Goal: Transaction & Acquisition: Purchase product/service

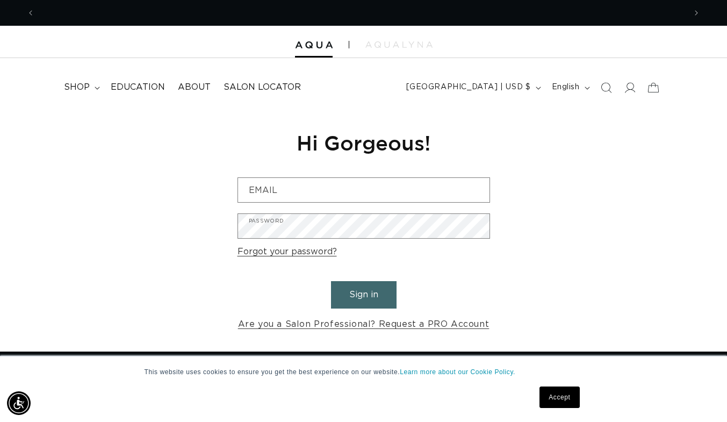
scroll to position [0, 651]
type input "victoria.dewoody@gmail.com"
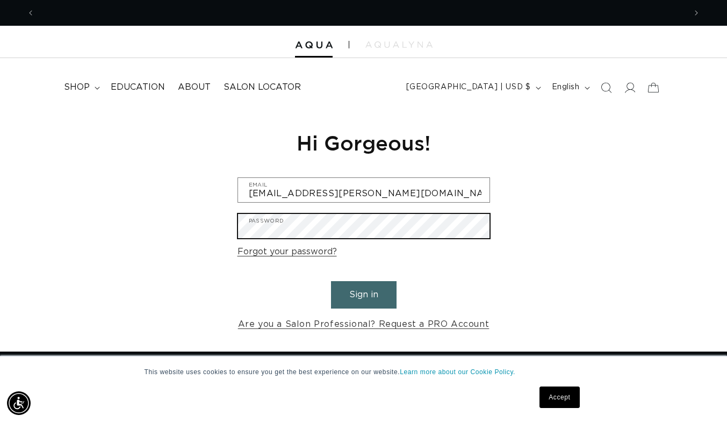
scroll to position [0, 0]
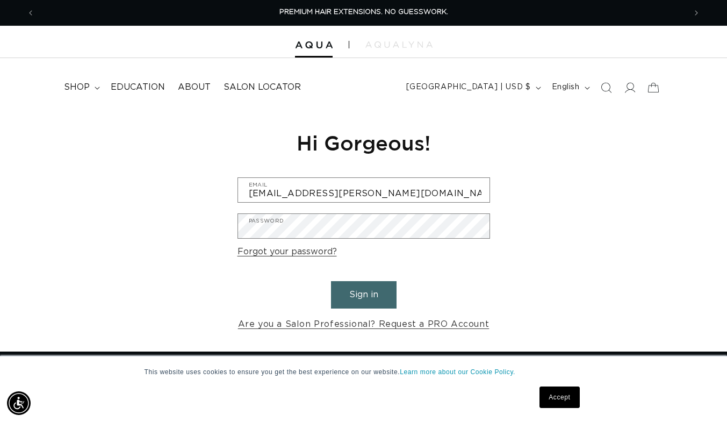
click at [373, 302] on button "Sign in" at bounding box center [364, 294] width 66 height 27
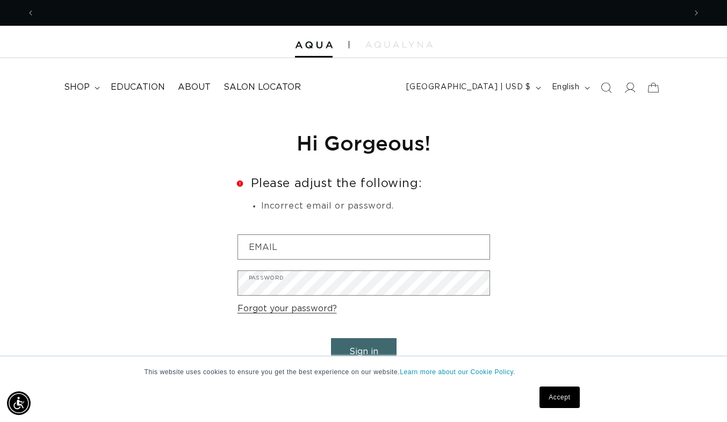
scroll to position [0, 1302]
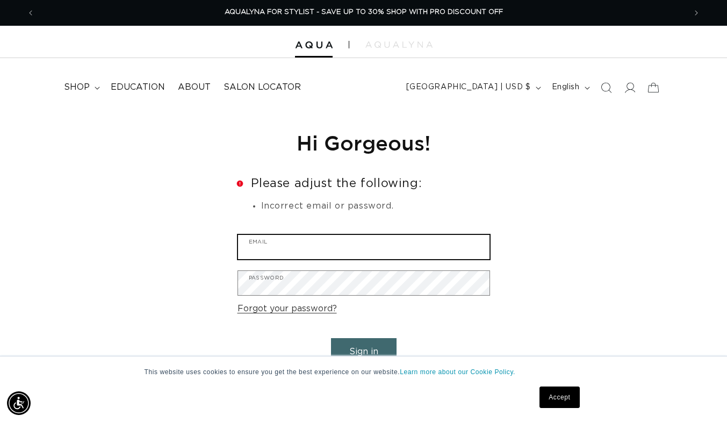
click at [402, 244] on input "Email" at bounding box center [364, 247] width 252 height 24
type input "victoria.dewoody@gmail.com"
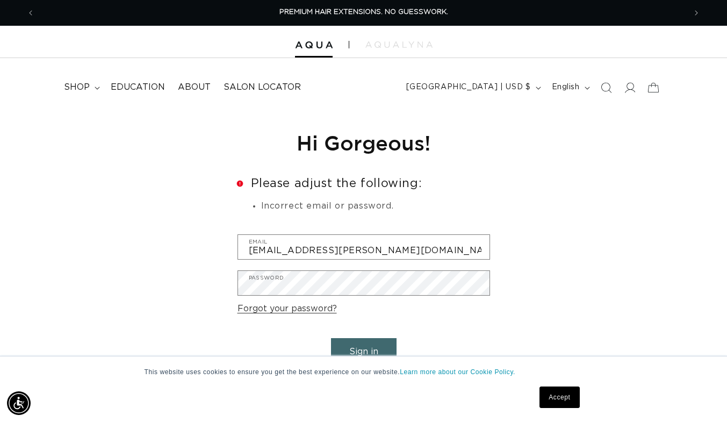
click at [373, 356] on div "This website uses cookies to ensure you get the best experience on our website.…" at bounding box center [364, 389] width 538 height 66
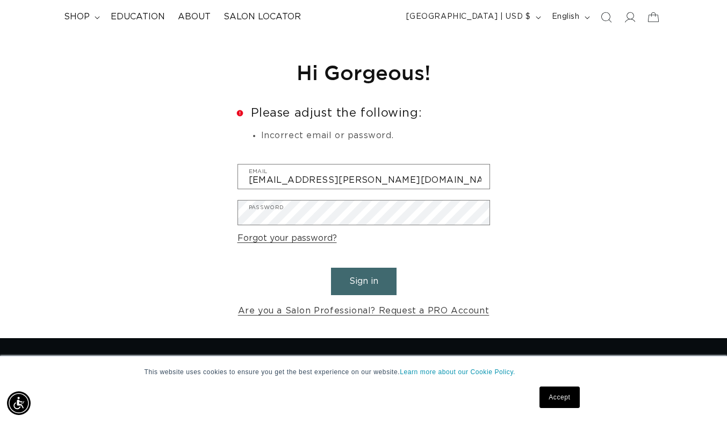
scroll to position [87, 0]
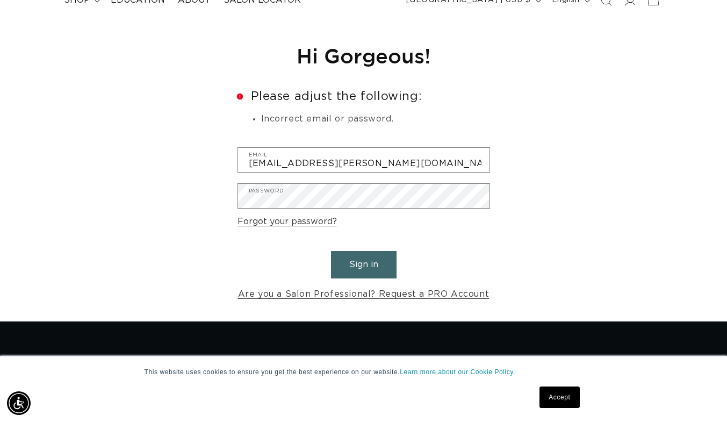
click at [367, 265] on button "Sign in" at bounding box center [364, 264] width 66 height 27
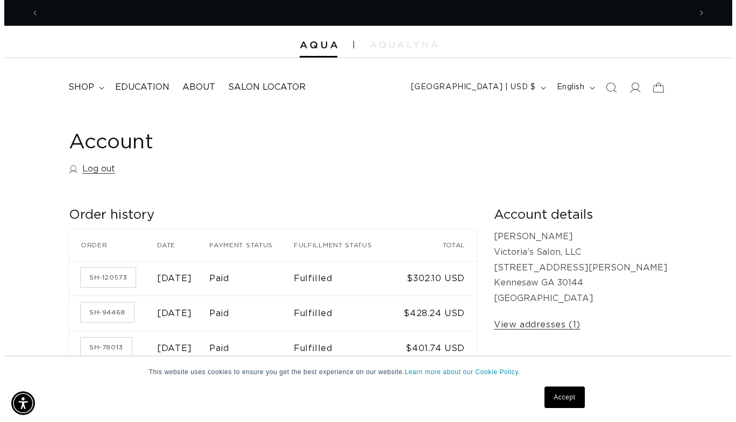
scroll to position [0, 651]
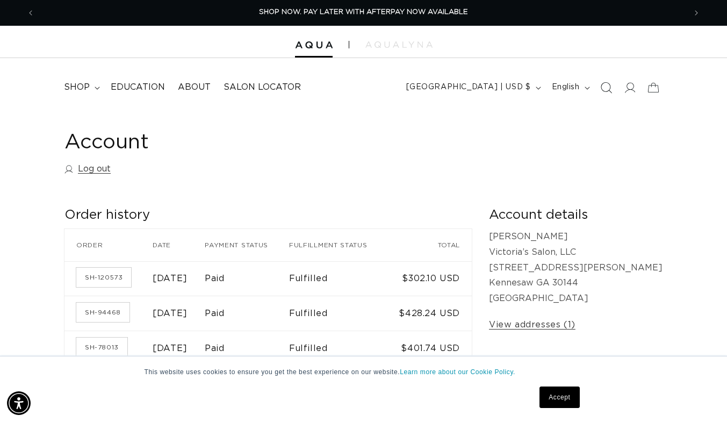
click at [612, 93] on span "Search" at bounding box center [607, 88] width 24 height 24
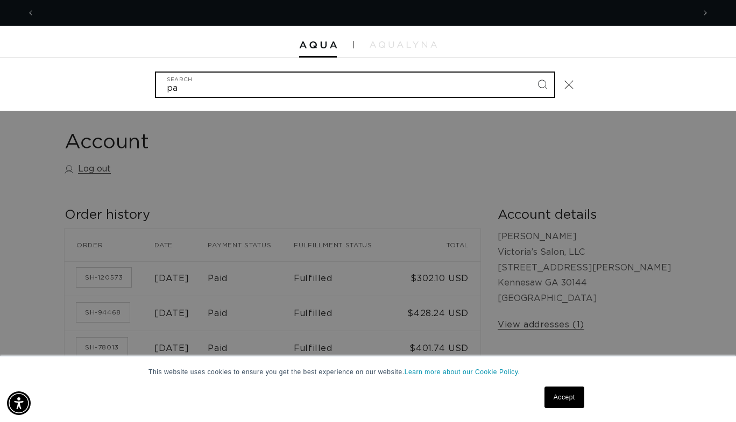
scroll to position [0, 1318]
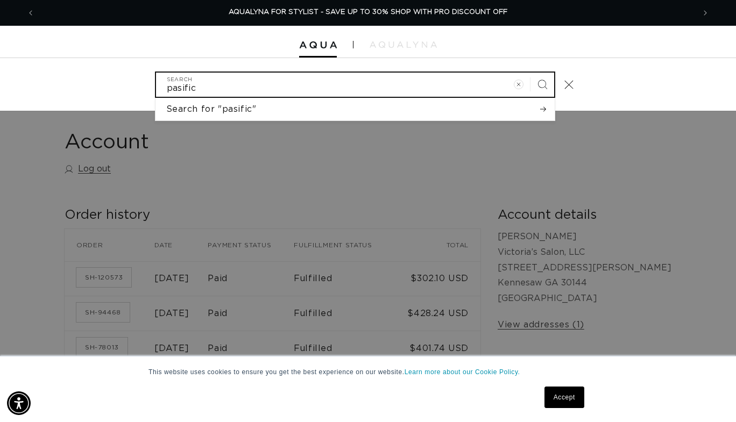
type input "pasific"
click at [530, 73] on button "Search" at bounding box center [542, 85] width 24 height 24
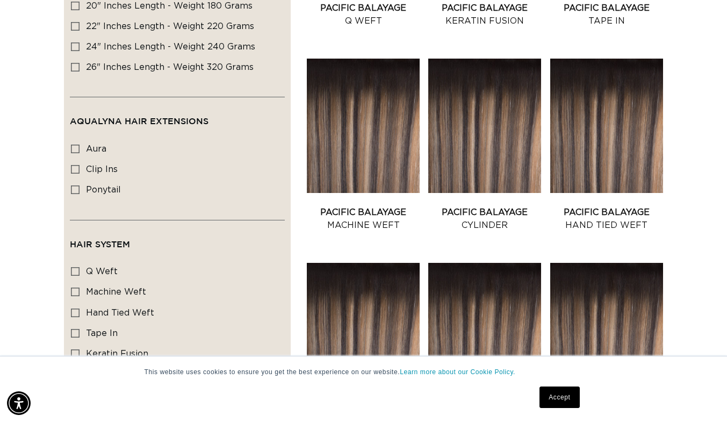
scroll to position [0, 651]
click at [616, 206] on link "Pacific Balayage Hand Tied Weft" at bounding box center [607, 219] width 113 height 26
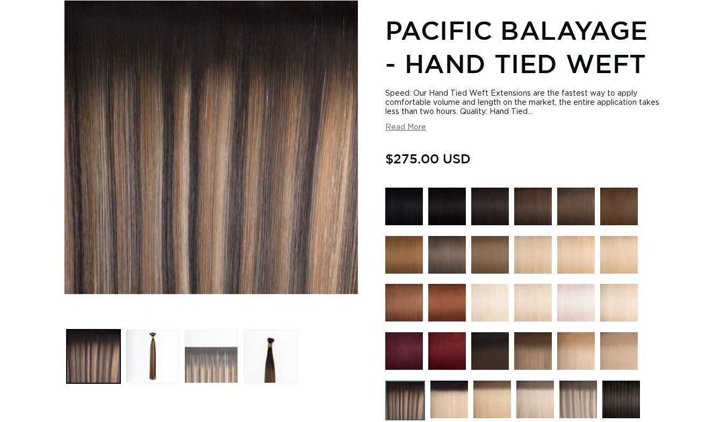
click at [209, 354] on button "Load image 3 in gallery view" at bounding box center [211, 357] width 54 height 54
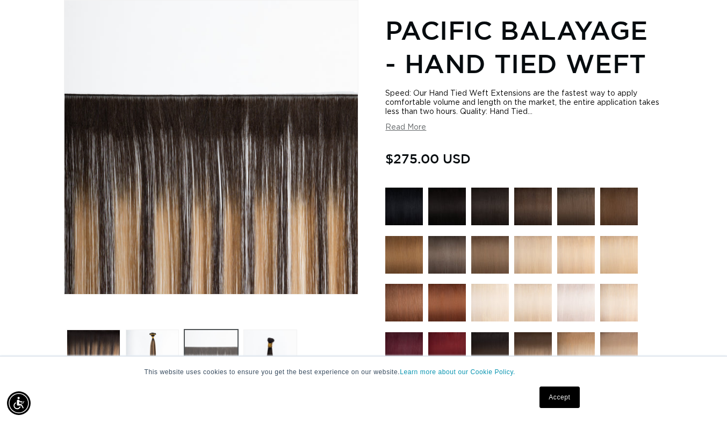
scroll to position [0, 1302]
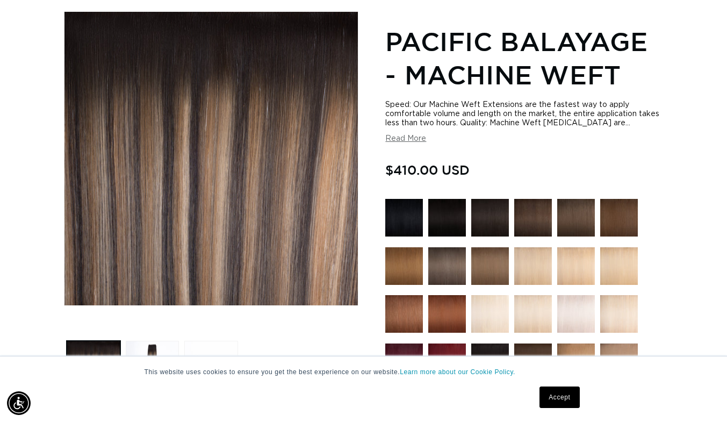
scroll to position [0, 651]
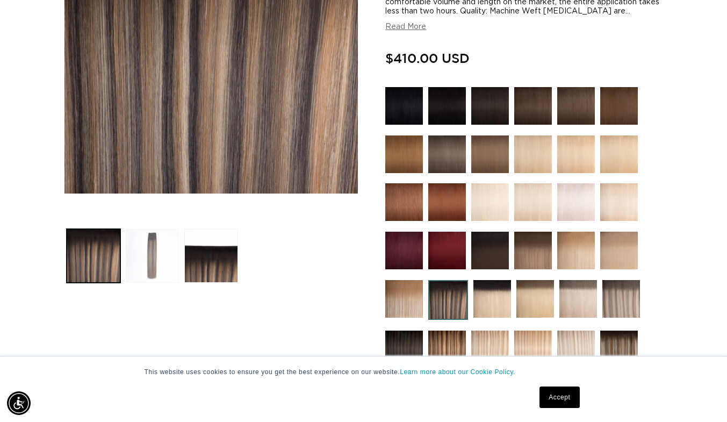
click at [152, 242] on button "Load image 2 in gallery view" at bounding box center [153, 256] width 54 height 54
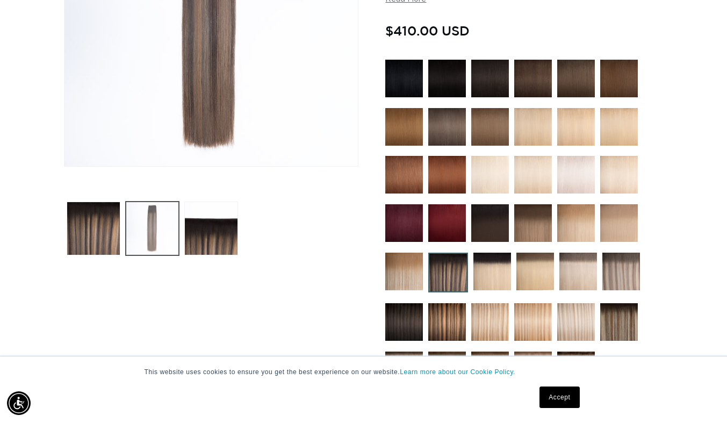
scroll to position [0, 0]
click at [556, 398] on link "Accept" at bounding box center [560, 398] width 40 height 22
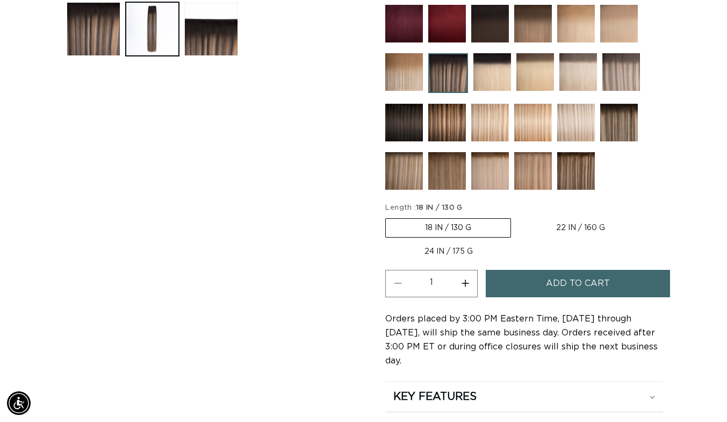
scroll to position [474, 0]
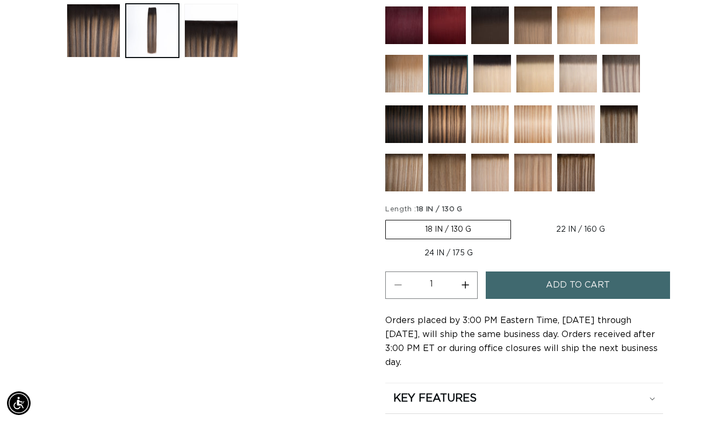
click at [595, 284] on span "Add to cart" at bounding box center [578, 285] width 64 height 27
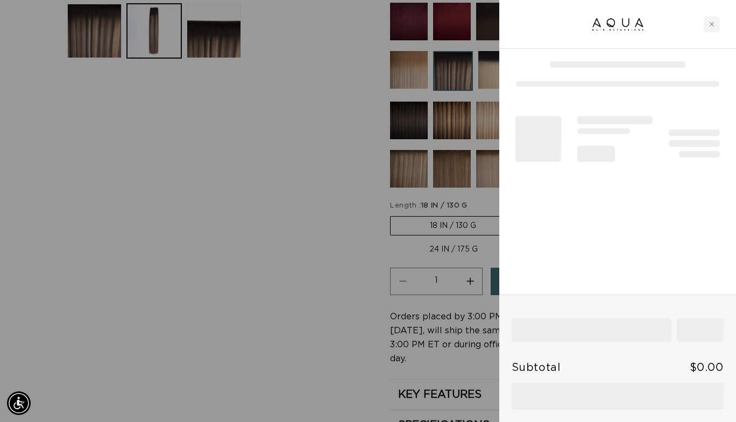
scroll to position [0, 659]
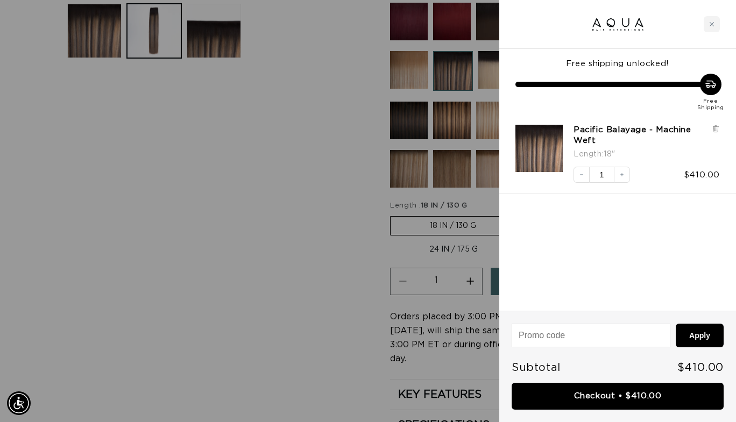
click at [231, 224] on div at bounding box center [368, 211] width 736 height 422
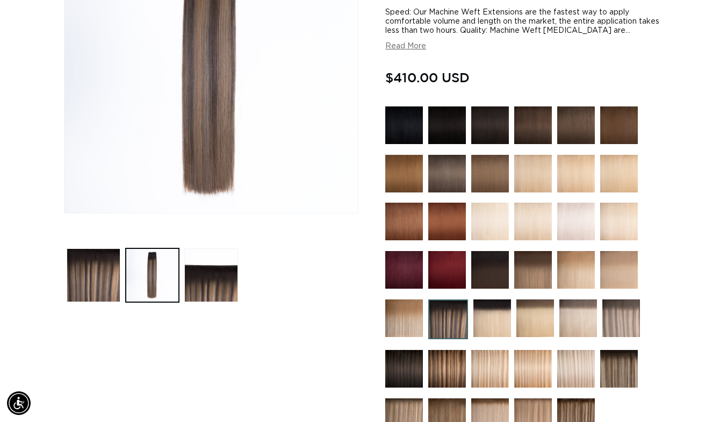
scroll to position [0, 0]
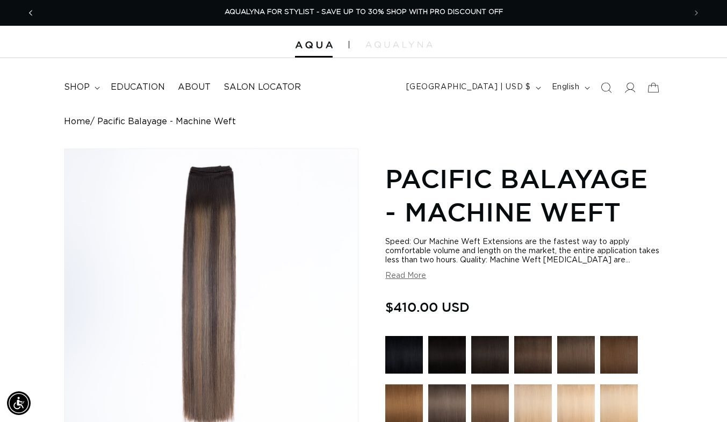
click at [29, 19] on button "Previous announcement" at bounding box center [31, 13] width 24 height 20
click at [31, 12] on icon "Previous announcement" at bounding box center [31, 13] width 4 height 12
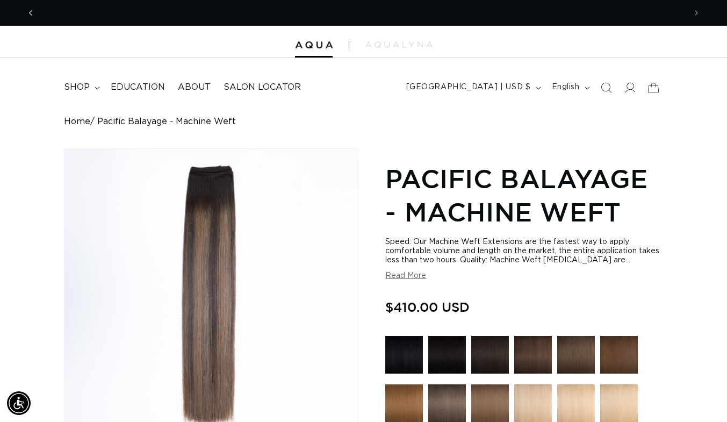
scroll to position [0, 1302]
click at [414, 17] on p "AQUALYNA FOR STYLIST - SAVE UP TO 30% SHOP WITH PRO DISCOUNT OFF" at bounding box center [364, 12] width 279 height 25
click at [697, 12] on icon "Next announcement" at bounding box center [697, 13] width 4 height 12
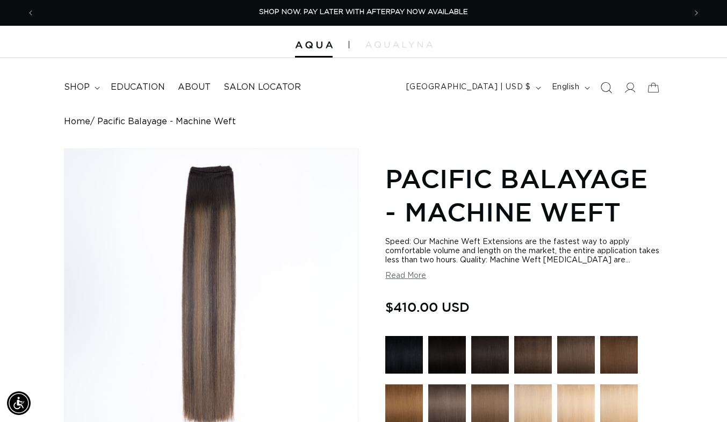
click at [604, 85] on icon "Search" at bounding box center [606, 87] width 11 height 11
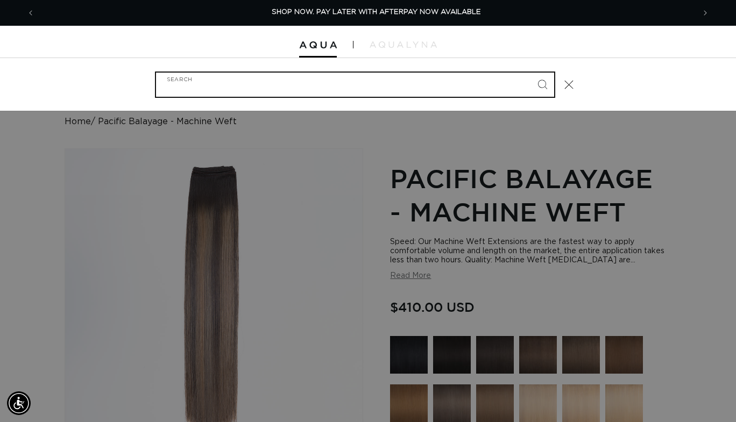
scroll to position [0, 659]
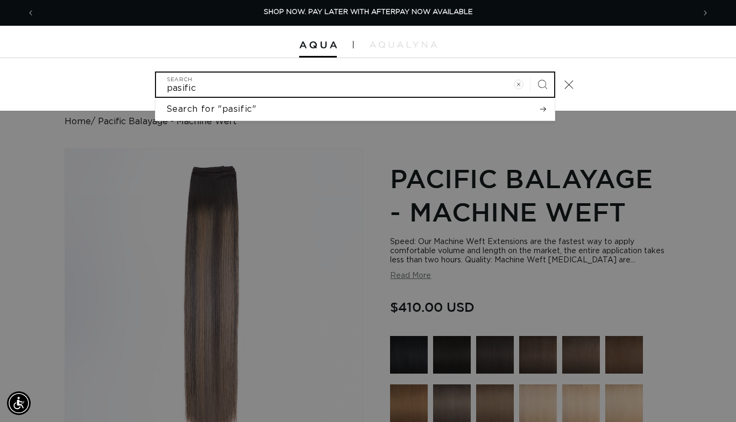
type input "pasific"
click at [530, 73] on button "Search" at bounding box center [542, 85] width 24 height 24
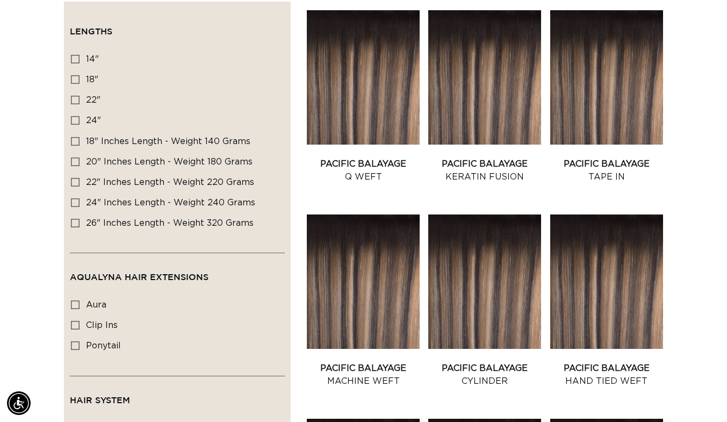
scroll to position [213, 0]
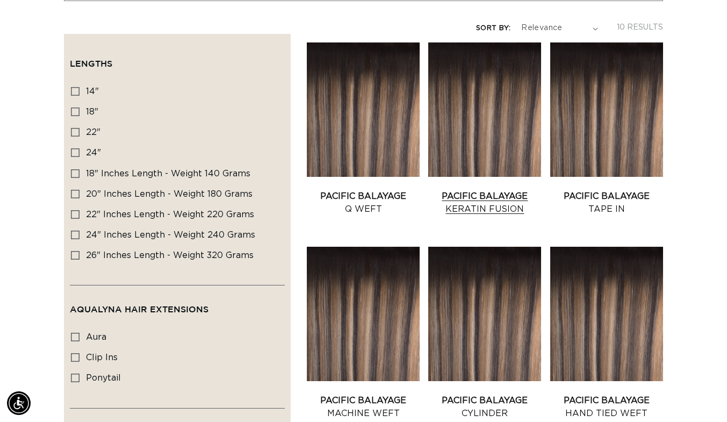
click at [487, 190] on link "Pacific Balayage Keratin Fusion" at bounding box center [485, 203] width 113 height 26
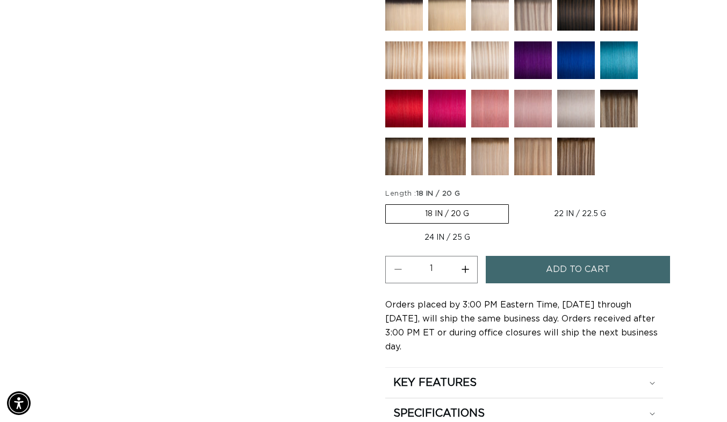
scroll to position [0, 1302]
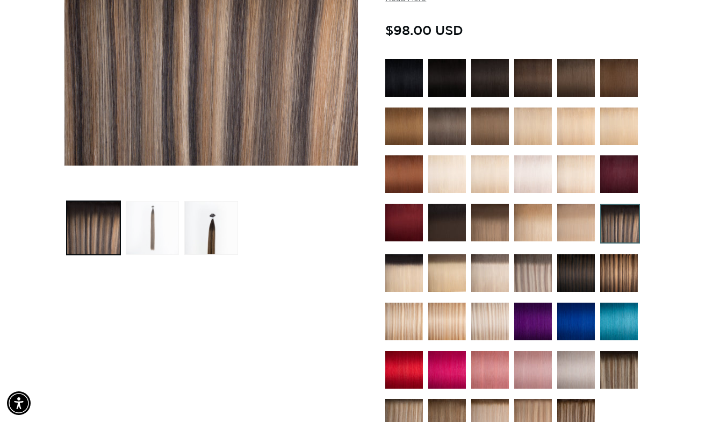
click at [160, 224] on button "Load image 2 in gallery view" at bounding box center [153, 228] width 54 height 54
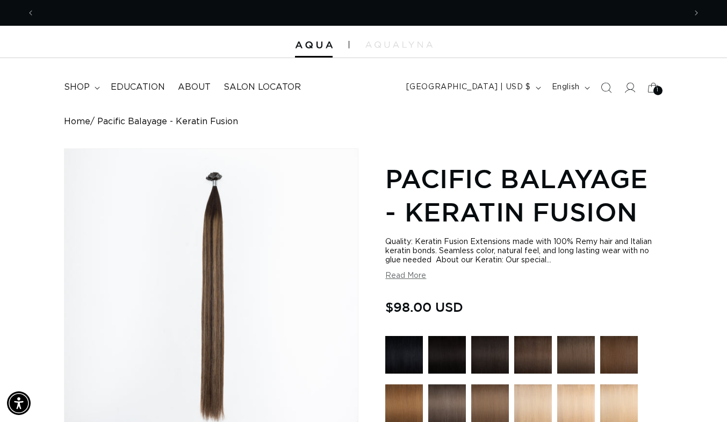
scroll to position [0, 0]
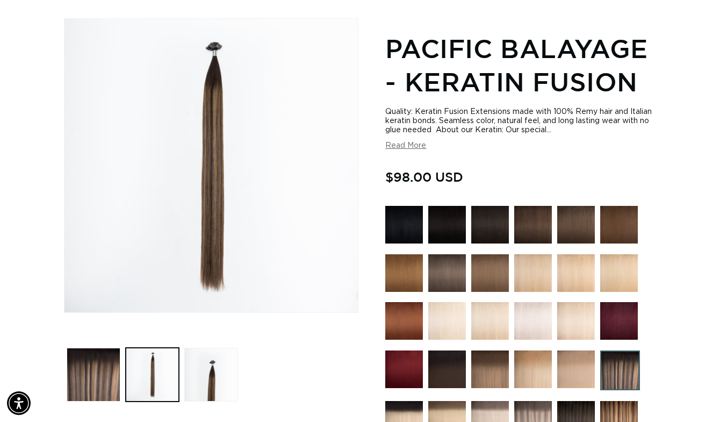
click at [405, 147] on button "Read More" at bounding box center [406, 145] width 41 height 9
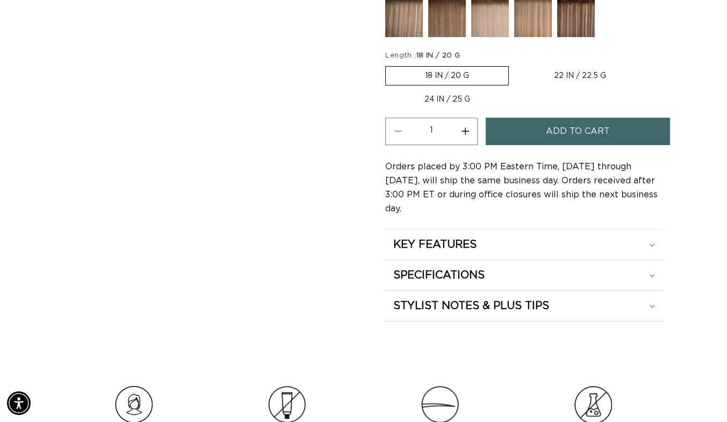
scroll to position [0, 1302]
click at [527, 268] on div "SPECIFICATIONS" at bounding box center [524, 275] width 261 height 14
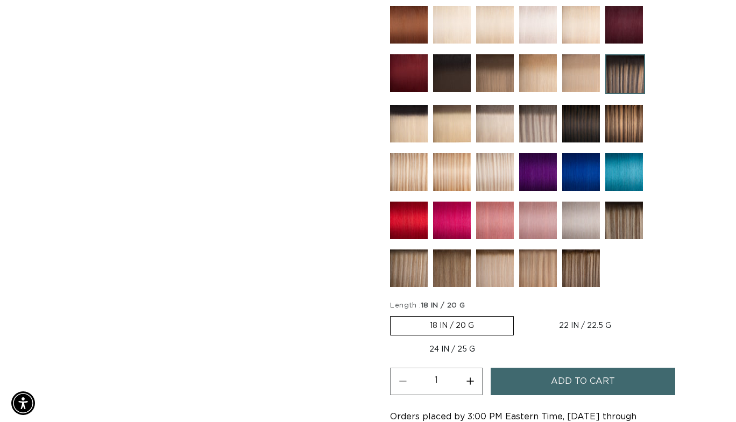
scroll to position [764, 0]
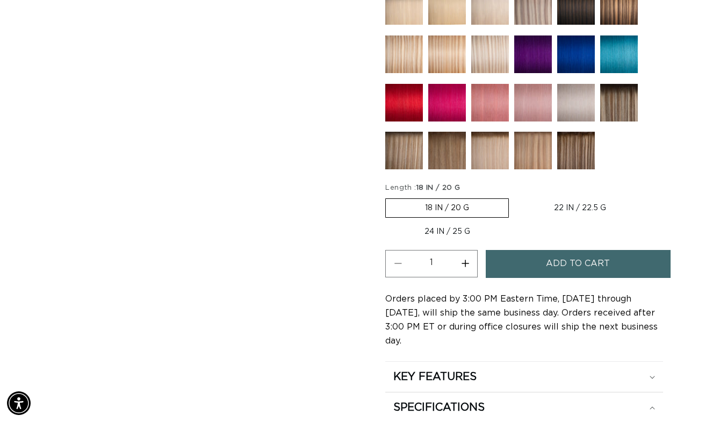
click at [589, 270] on span "Add to cart" at bounding box center [578, 263] width 64 height 27
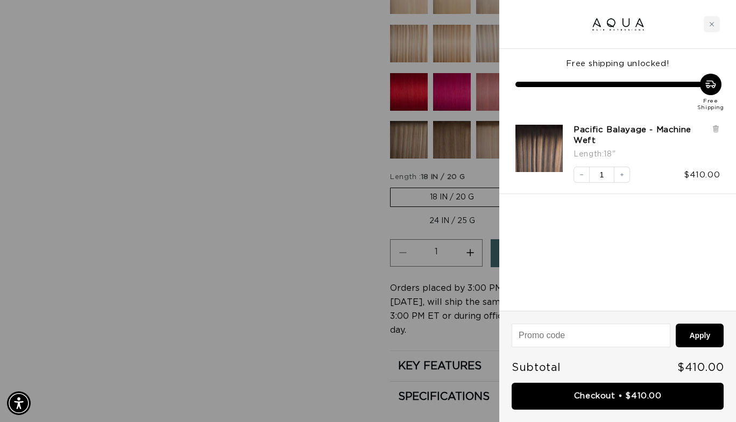
scroll to position [0, 0]
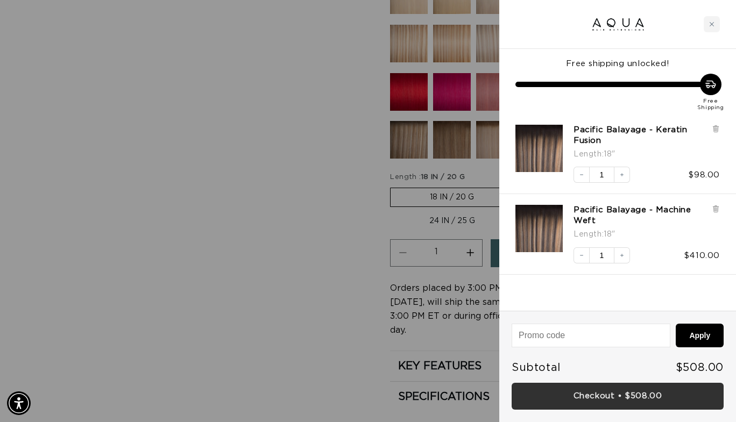
click at [613, 395] on link "Checkout • $508.00" at bounding box center [617, 396] width 212 height 27
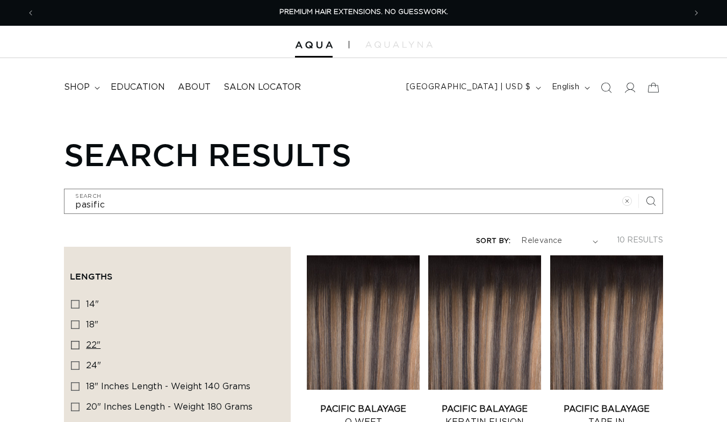
click at [80, 341] on icon at bounding box center [75, 345] width 9 height 9
click at [80, 341] on input "22" 22" (4 products)" at bounding box center [75, 345] width 9 height 9
checkbox input "true"
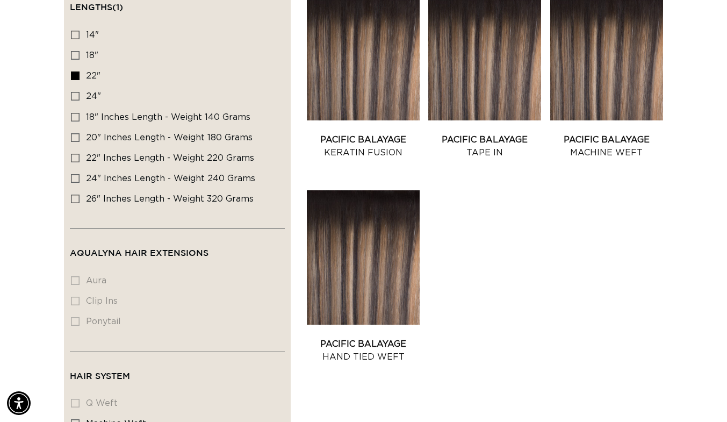
scroll to position [253, 0]
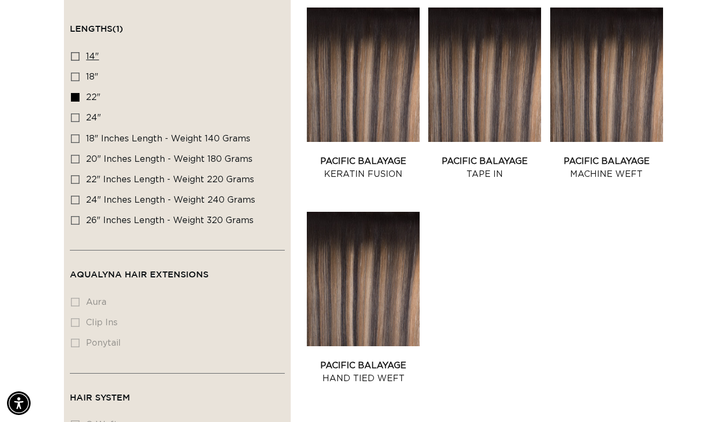
click at [76, 52] on icon at bounding box center [75, 56] width 9 height 9
click at [76, 52] on input "14" 14" (1 product)" at bounding box center [75, 56] width 9 height 9
checkbox input "true"
click at [77, 95] on icon at bounding box center [75, 97] width 9 height 9
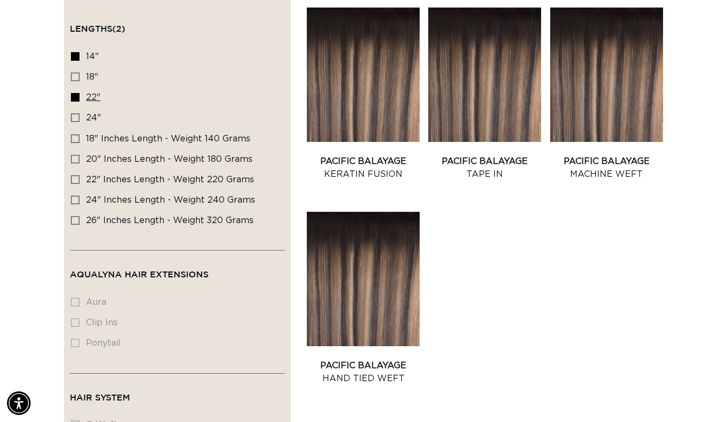
click at [77, 95] on input "22" 22" (4 products)" at bounding box center [75, 97] width 9 height 9
checkbox input "false"
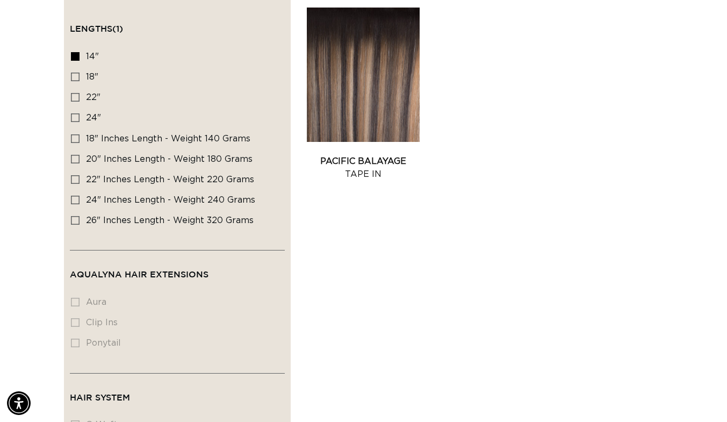
scroll to position [0, 651]
click at [77, 93] on icon at bounding box center [75, 97] width 9 height 9
click at [77, 93] on input "22" 22" (4 products)" at bounding box center [75, 97] width 9 height 9
checkbox input "true"
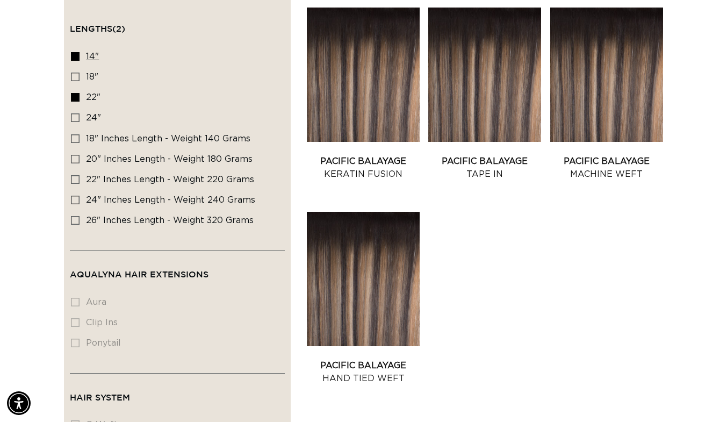
click at [76, 52] on icon at bounding box center [75, 56] width 9 height 9
click at [76, 52] on input "14" 14" (1 product)" at bounding box center [75, 56] width 9 height 9
checkbox input "false"
click at [377, 155] on link "Pacific Balayage Keratin Fusion" at bounding box center [363, 168] width 113 height 26
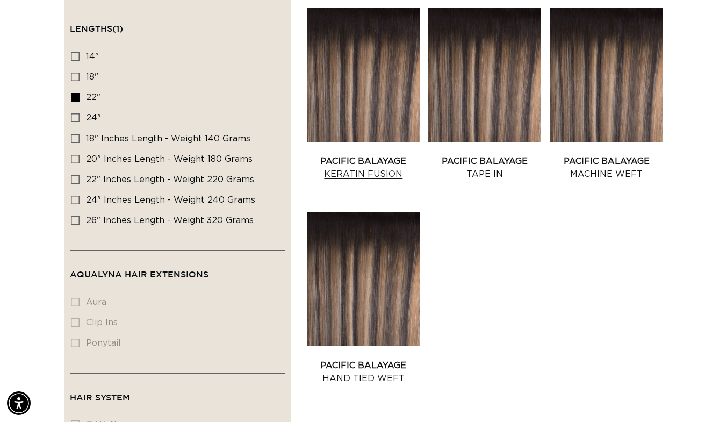
scroll to position [0, 651]
click at [612, 155] on link "Pacific Balayage Machine Weft" at bounding box center [607, 168] width 113 height 26
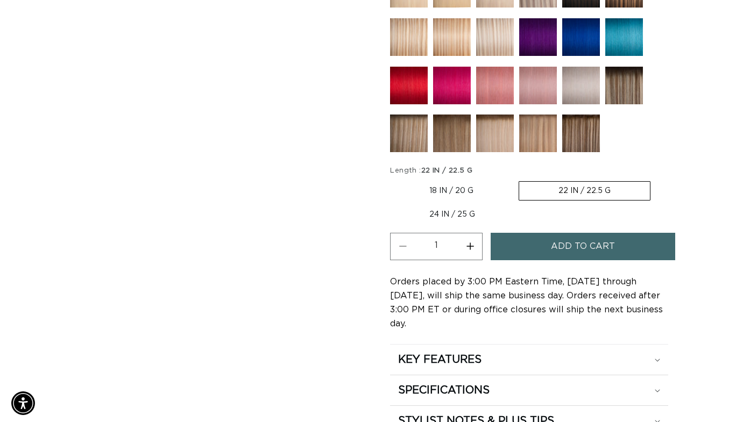
scroll to position [0, 1302]
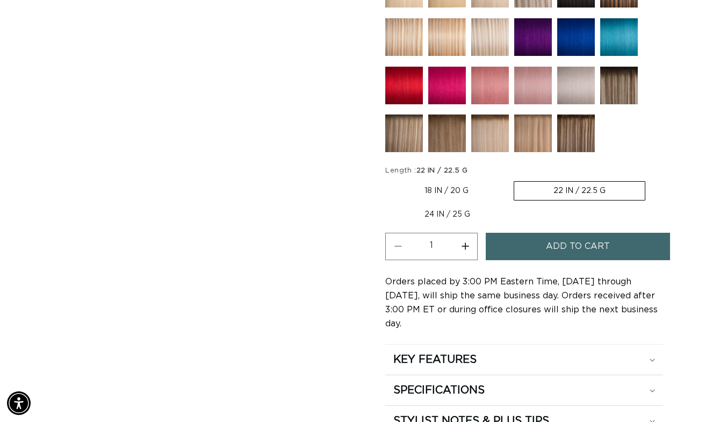
click at [591, 243] on span "Add to cart" at bounding box center [578, 246] width 64 height 27
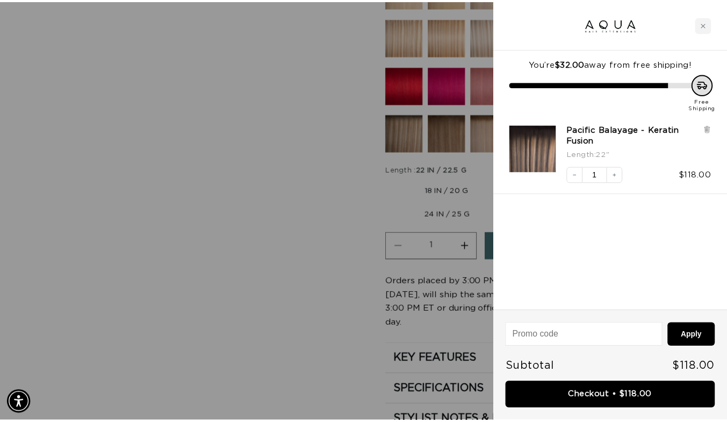
scroll to position [0, 0]
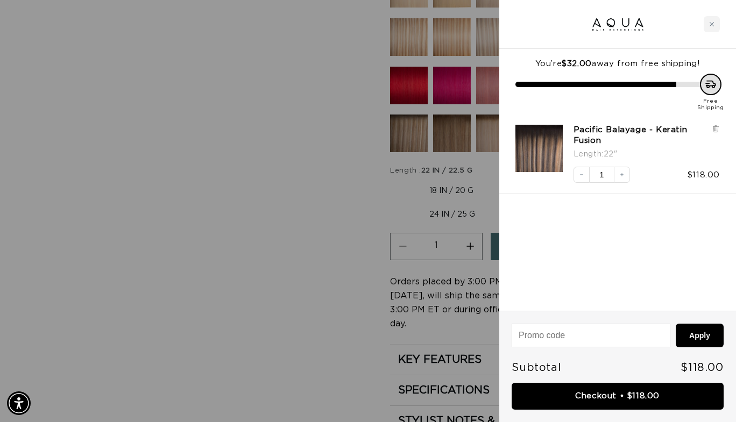
click at [86, 118] on div at bounding box center [368, 211] width 736 height 422
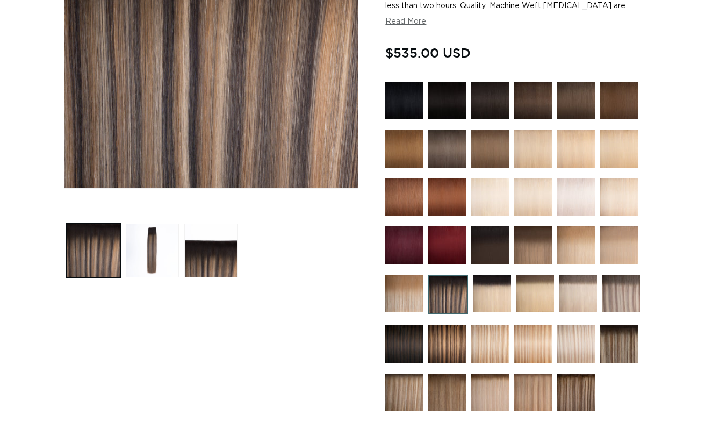
scroll to position [524, 0]
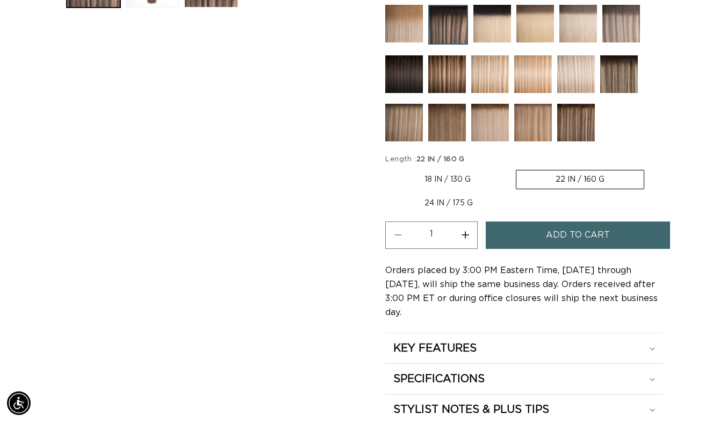
click at [566, 236] on span "Add to cart" at bounding box center [578, 235] width 64 height 27
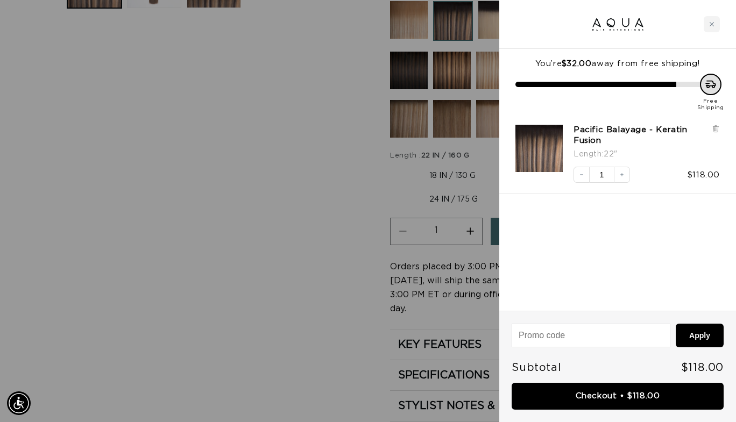
scroll to position [0, 659]
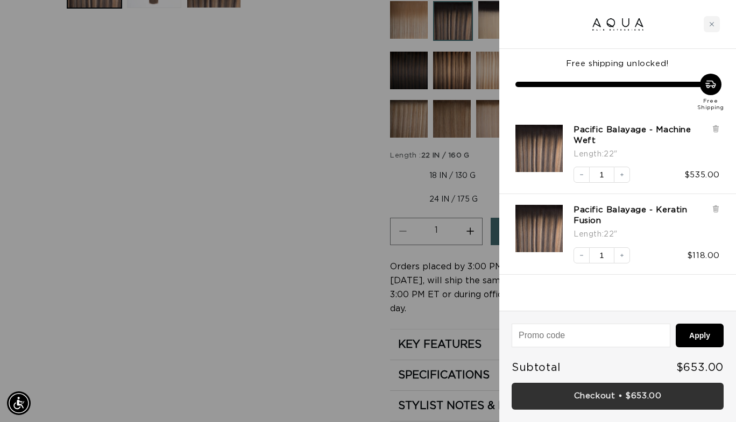
click at [637, 394] on link "Checkout • $653.00" at bounding box center [617, 396] width 212 height 27
